Goal: Task Accomplishment & Management: Complete application form

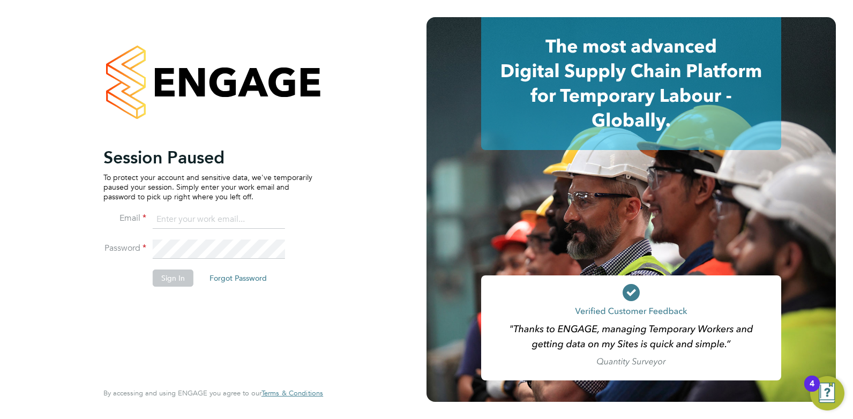
click at [181, 222] on input at bounding box center [219, 219] width 132 height 19
drag, startPoint x: 287, startPoint y: 218, endPoint x: 181, endPoint y: 213, distance: 105.7
click at [181, 213] on li "Email [EMAIL_ADDRESS][DOMAIN_NAME]" at bounding box center [207, 225] width 209 height 30
drag, startPoint x: 278, startPoint y: 219, endPoint x: 158, endPoint y: 223, distance: 120.1
click at [158, 223] on input "cameronfisher9612@gmail.com" at bounding box center [219, 219] width 132 height 19
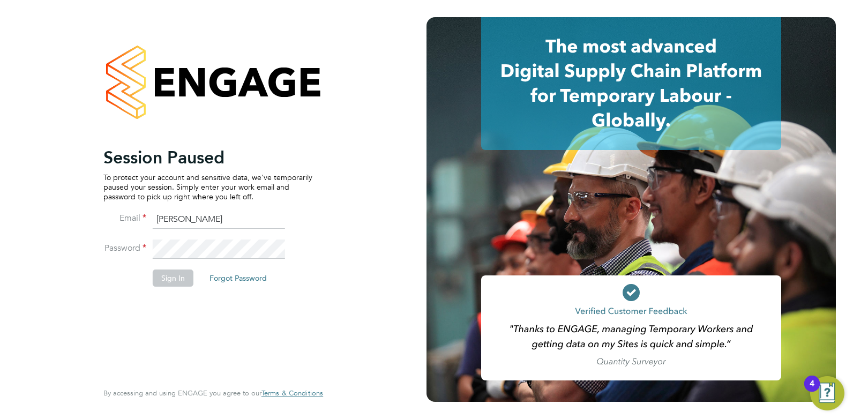
type input "cameron@omniapeople.com"
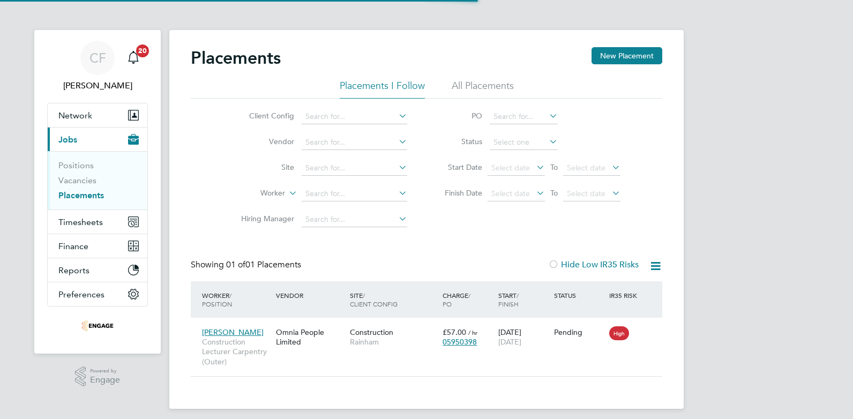
scroll to position [10, 50]
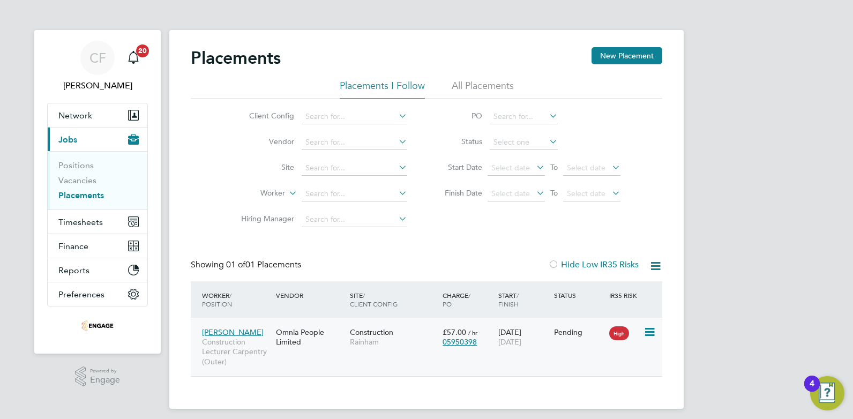
click at [371, 331] on span "Construction" at bounding box center [371, 333] width 43 height 10
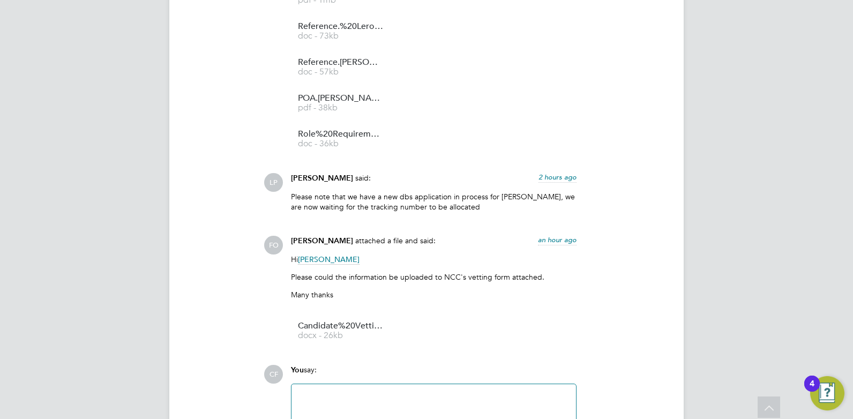
scroll to position [1563, 0]
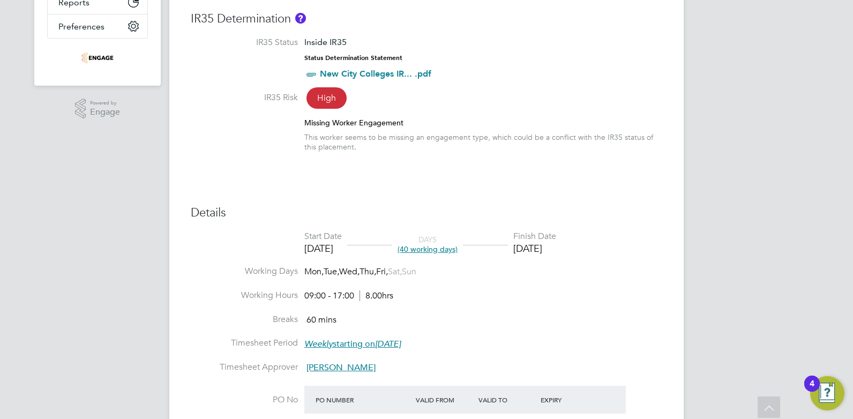
scroll to position [0, 0]
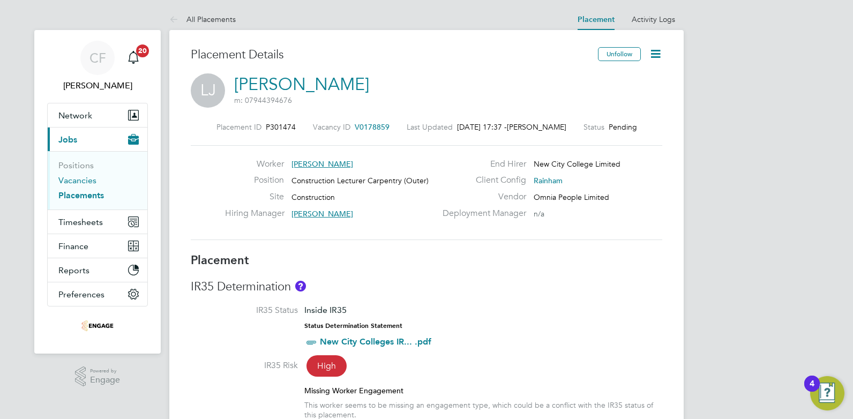
click at [76, 179] on link "Vacancies" at bounding box center [77, 180] width 38 height 10
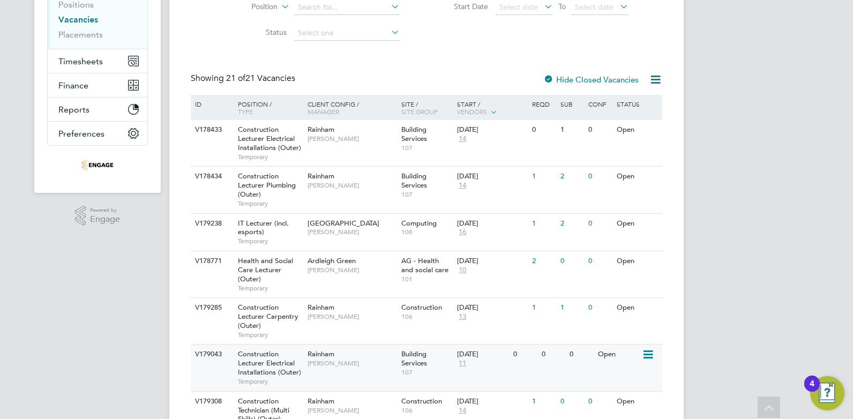
scroll to position [214, 0]
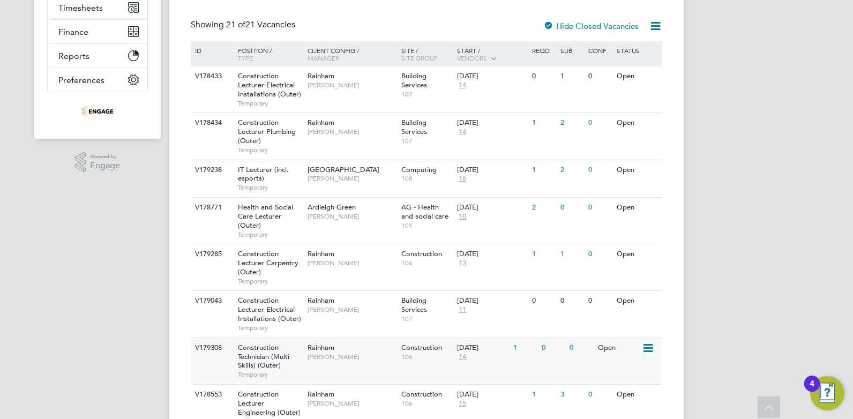
click at [305, 360] on div "Rainham Ian Rist" at bounding box center [352, 352] width 94 height 28
click at [344, 353] on span "Ian Rist" at bounding box center [352, 357] width 88 height 9
click at [133, 396] on div "CF Cam Fisher Notifications 20 Applications: Network Team Members Businesses Si…" at bounding box center [426, 405] width 853 height 1238
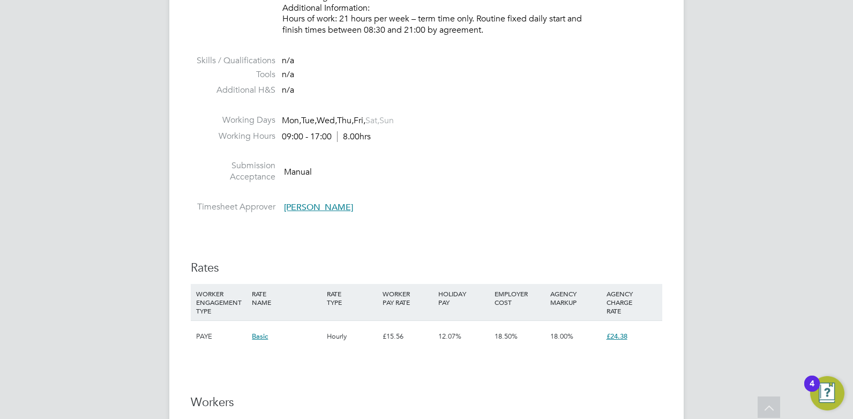
scroll to position [1662, 0]
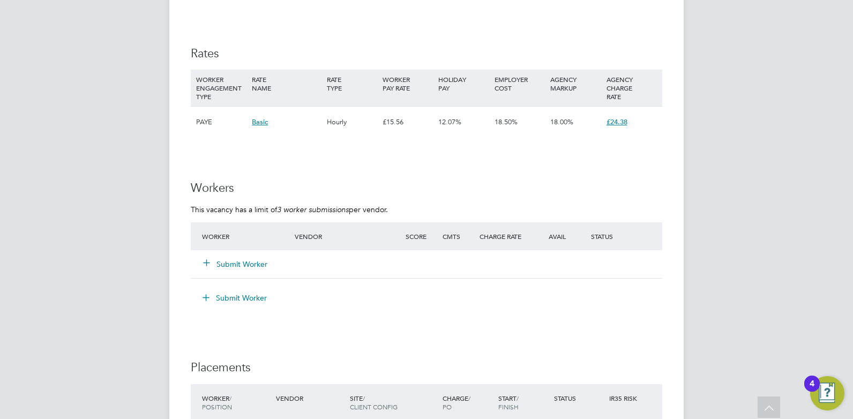
click at [235, 262] on button "Submit Worker" at bounding box center [236, 264] width 64 height 11
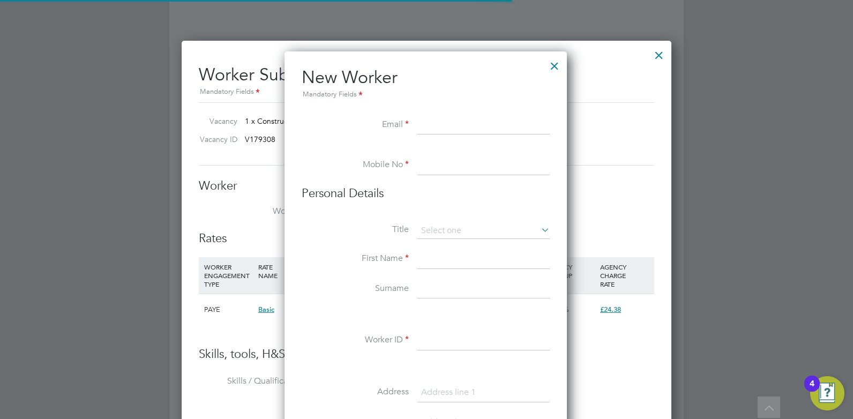
scroll to position [912, 284]
paste input "[EMAIL_ADDRESS][DOMAIN_NAME]"
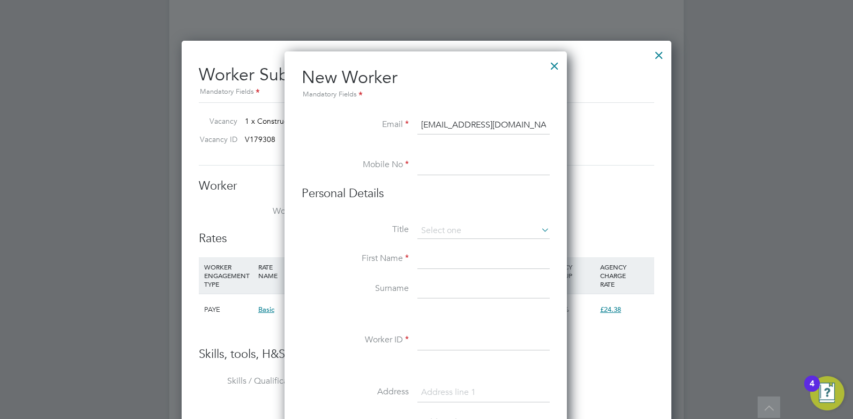
type input "[EMAIL_ADDRESS][DOMAIN_NAME]"
click at [445, 180] on li "Mobile No" at bounding box center [426, 171] width 248 height 30
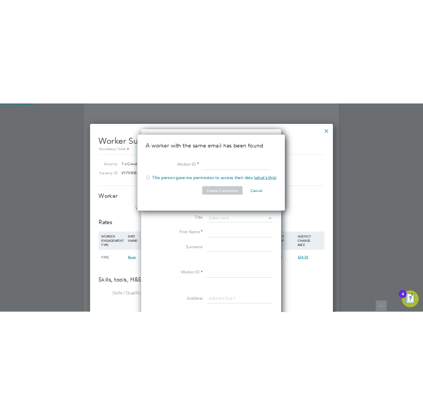
scroll to position [154, 299]
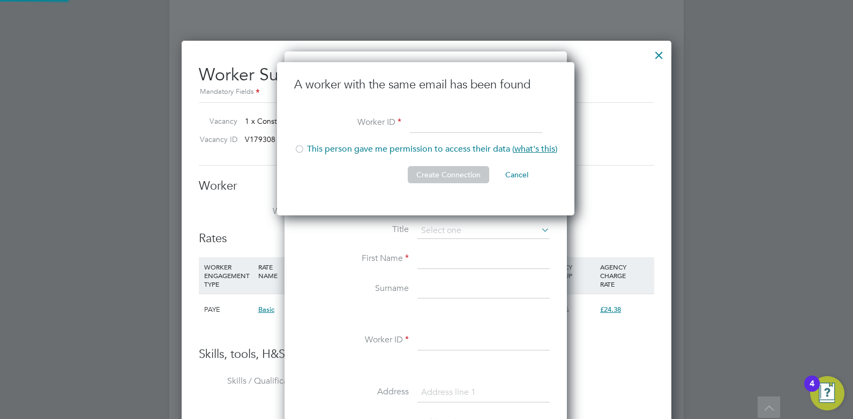
click at [443, 166] on button "Create Connection" at bounding box center [448, 174] width 81 height 17
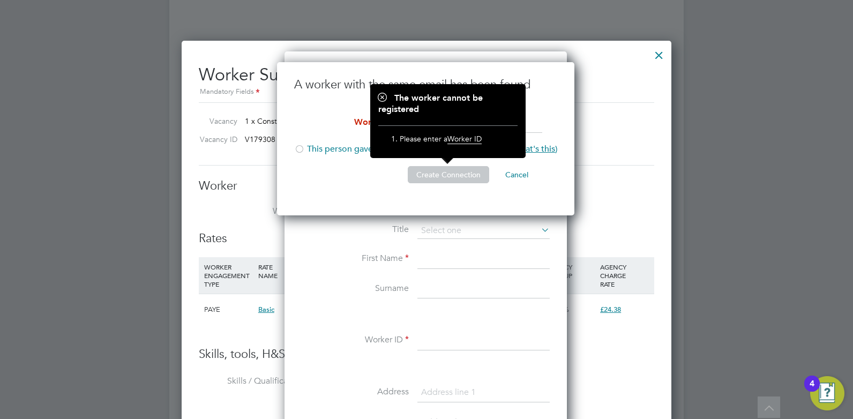
click at [322, 184] on li "Create Connection Cancel" at bounding box center [425, 180] width 263 height 28
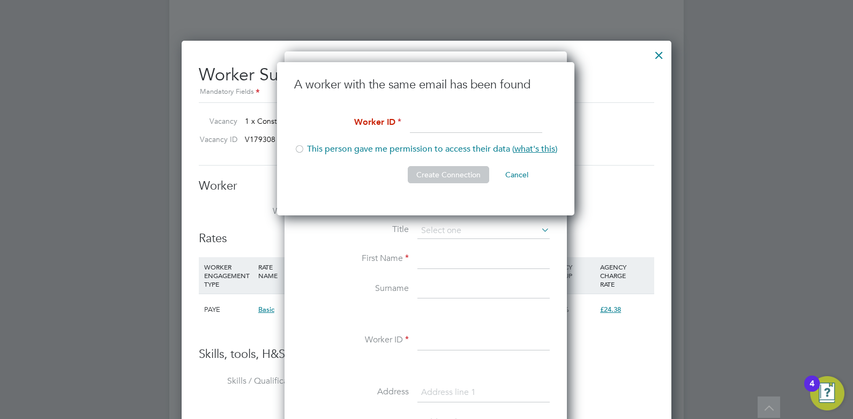
drag, startPoint x: 412, startPoint y: 121, endPoint x: 406, endPoint y: 130, distance: 10.6
click at [412, 121] on input at bounding box center [476, 123] width 132 height 19
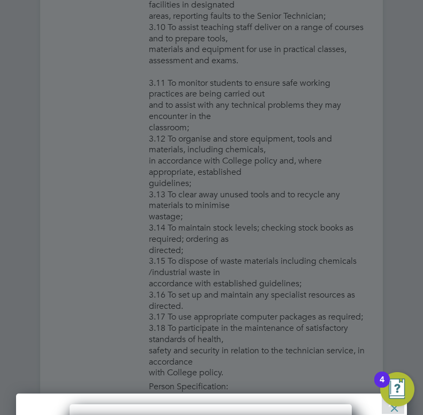
scroll to position [32, 49]
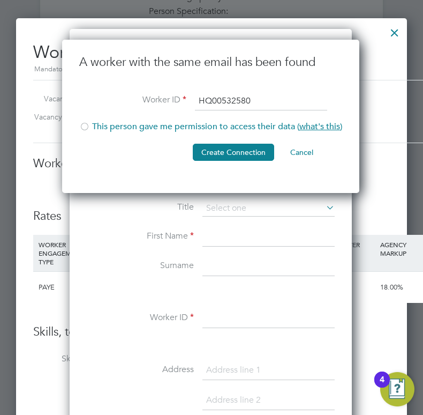
type input "HQ00532580"
click at [113, 128] on li "This person gave me permission to access their data ( what's this )" at bounding box center [210, 132] width 263 height 22
click at [212, 148] on button "Create Connection" at bounding box center [233, 152] width 81 height 17
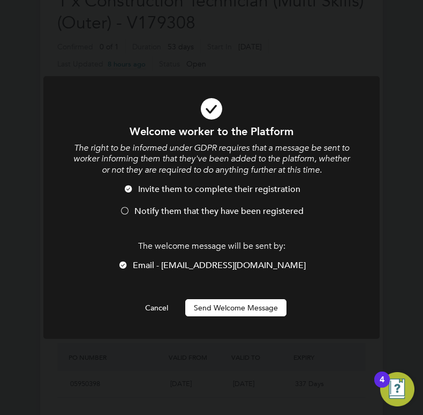
click at [187, 212] on span "Notify them that they have been registered" at bounding box center [219, 211] width 169 height 11
click at [228, 308] on button "Send Welcome Message" at bounding box center [235, 307] width 101 height 17
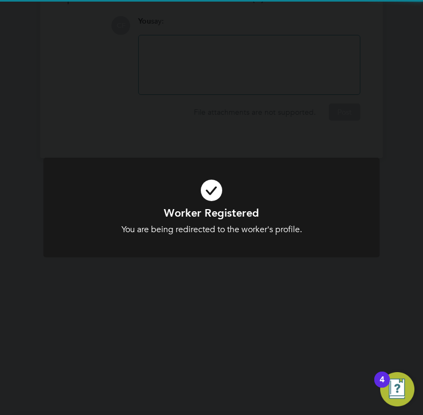
click at [228, 308] on div "Worker Registered You are being redirected to the worker's profile. Cancel Okay" at bounding box center [211, 207] width 423 height 415
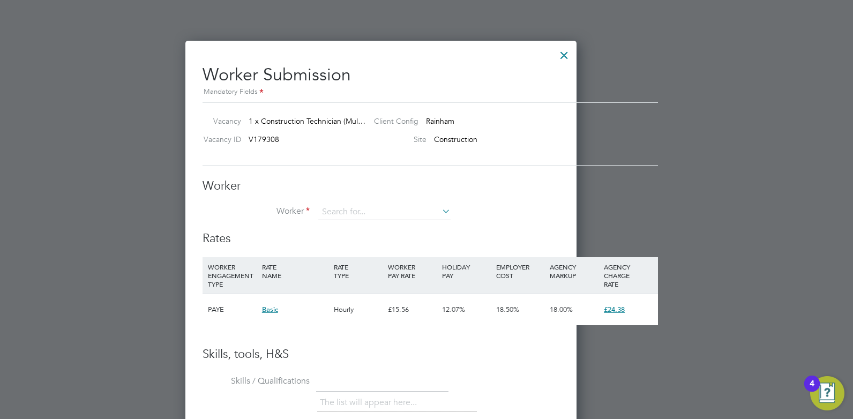
scroll to position [651, 490]
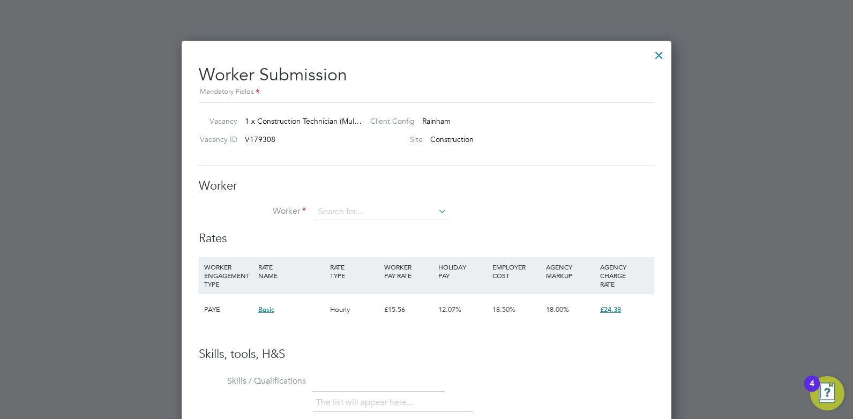
click at [659, 52] on div at bounding box center [659, 52] width 19 height 19
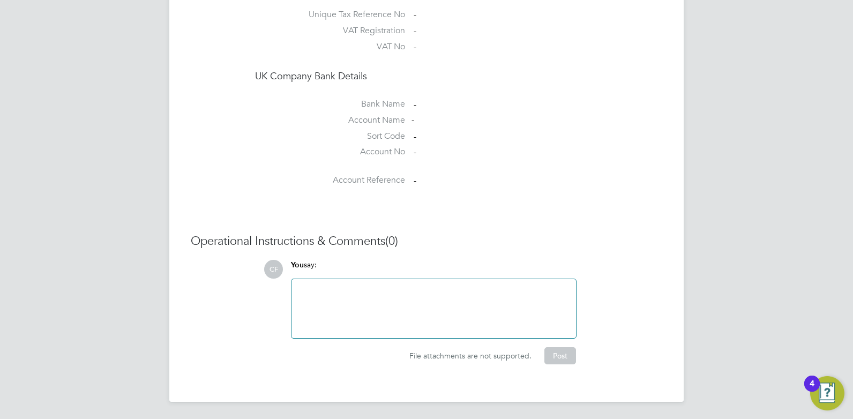
scroll to position [883, 0]
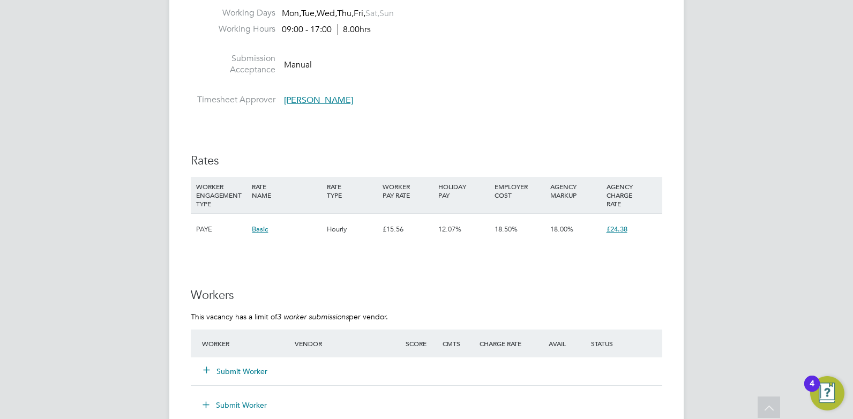
scroll to position [1715, 0]
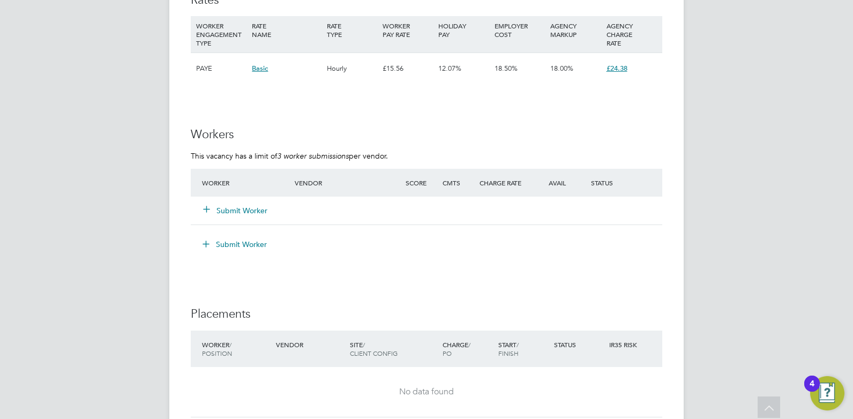
click at [251, 209] on button "Submit Worker" at bounding box center [236, 210] width 64 height 11
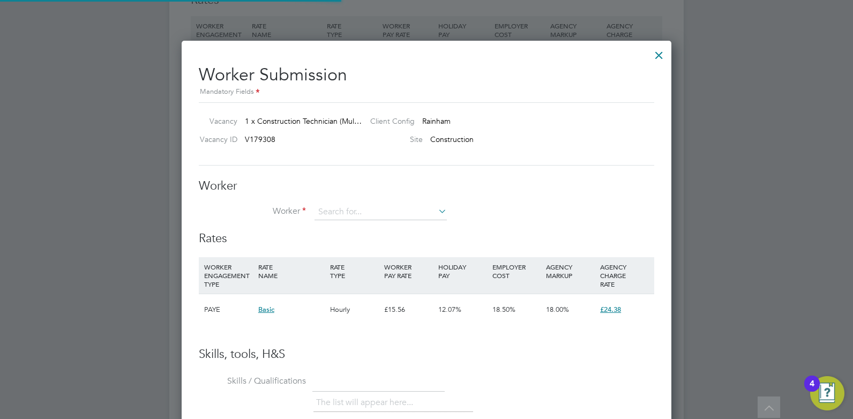
scroll to position [651, 490]
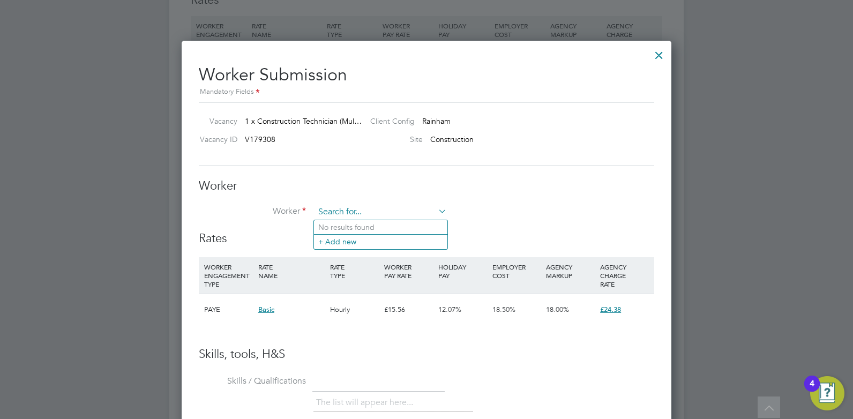
click at [359, 213] on input at bounding box center [381, 212] width 132 height 16
click at [362, 223] on li "[PERSON_NAME] (HQ00532580)" at bounding box center [380, 227] width 133 height 14
type input "[PERSON_NAME] (HQ00532580)"
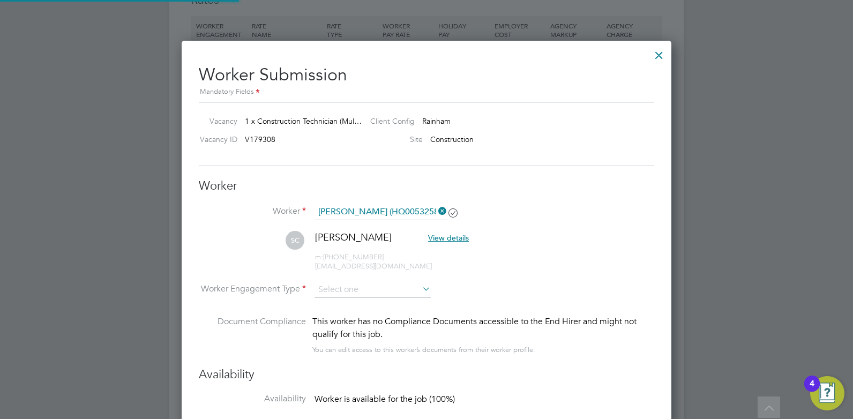
scroll to position [891, 490]
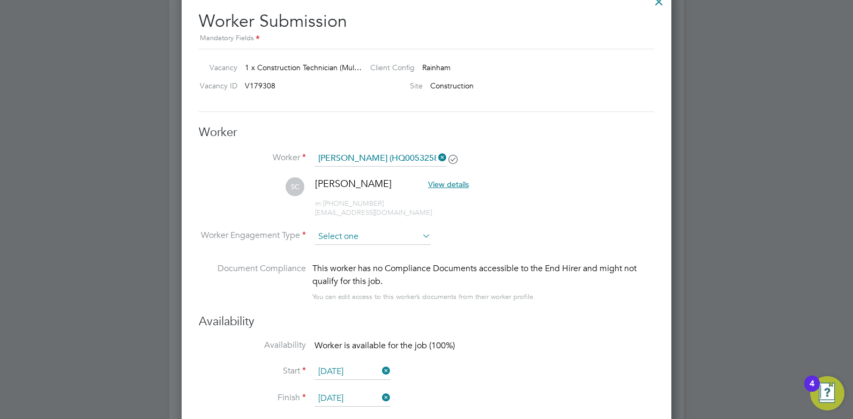
click at [366, 239] on input at bounding box center [373, 237] width 116 height 16
click at [359, 251] on li "Contract" at bounding box center [372, 251] width 117 height 14
type input "Contract"
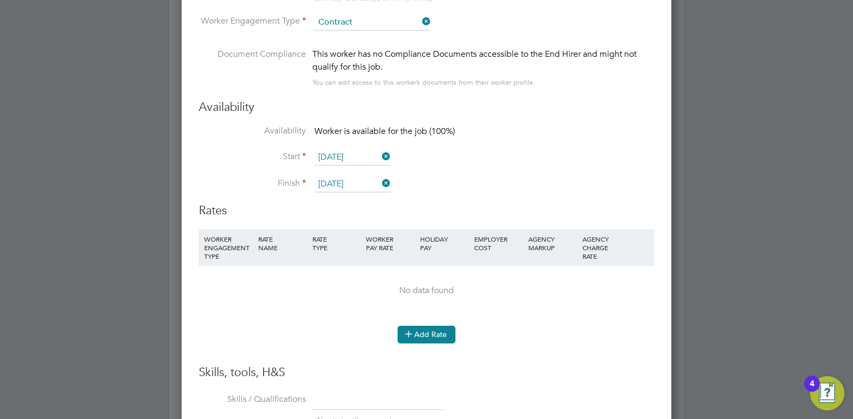
click at [413, 330] on icon at bounding box center [409, 334] width 8 height 8
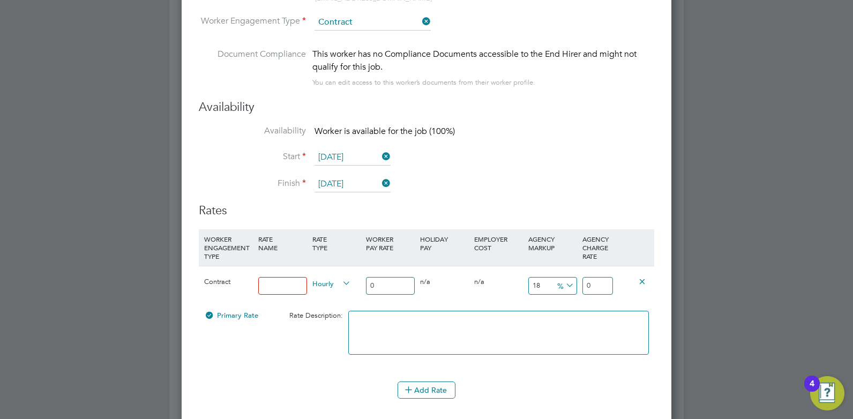
click at [288, 284] on input at bounding box center [282, 286] width 49 height 18
type input "a"
type input "Rate"
click at [544, 288] on input "18" at bounding box center [553, 286] width 49 height 18
type input "1"
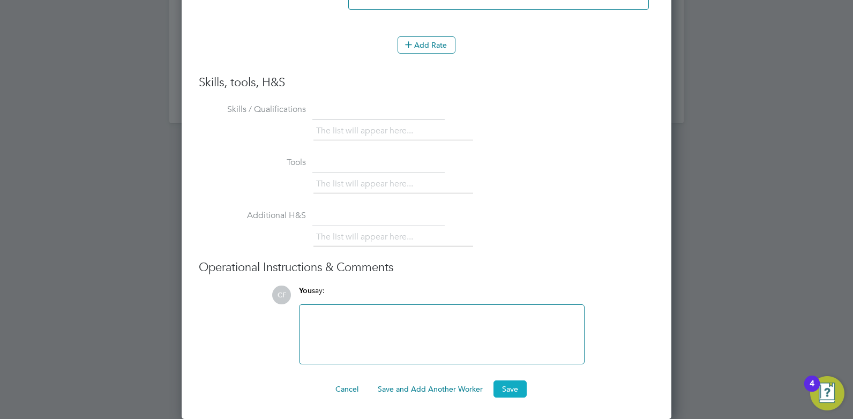
type input "0"
click at [517, 383] on button "Save" at bounding box center [510, 389] width 33 height 17
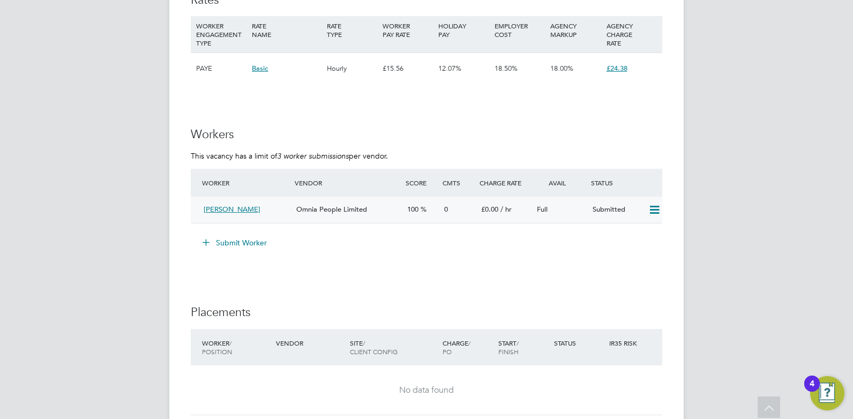
click at [494, 213] on span "£0.00" at bounding box center [489, 209] width 17 height 9
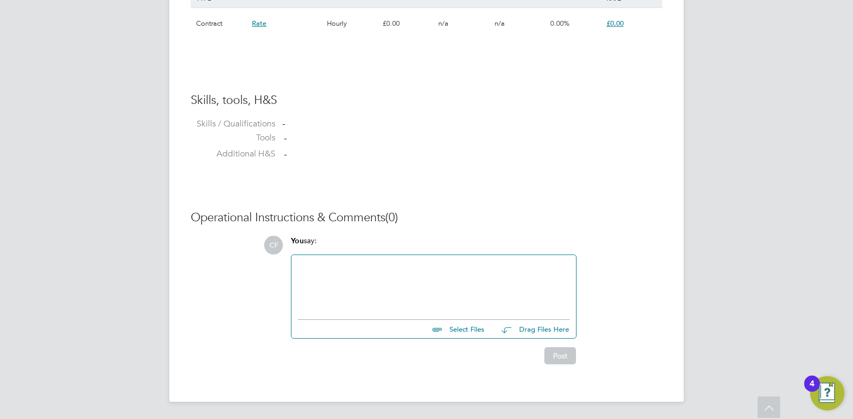
click at [470, 325] on input "file" at bounding box center [489, 327] width 161 height 15
type input "C:\fakepath\[PERSON_NAME] HQ00532580.docx"
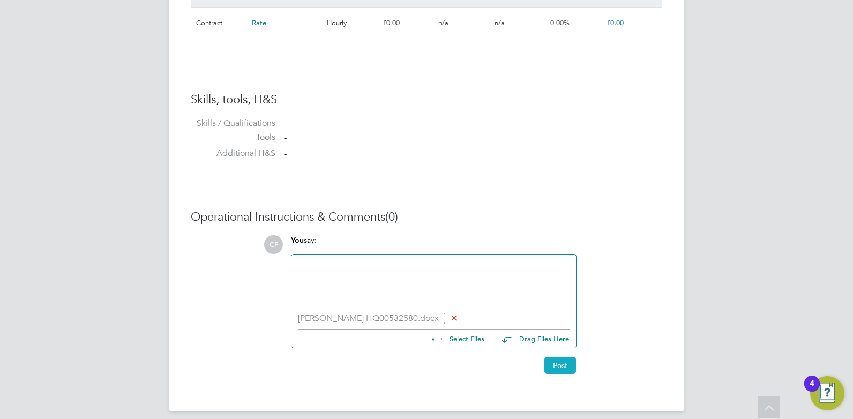
click at [557, 368] on button "Post" at bounding box center [561, 365] width 32 height 17
